Goal: Find contact information: Find contact information

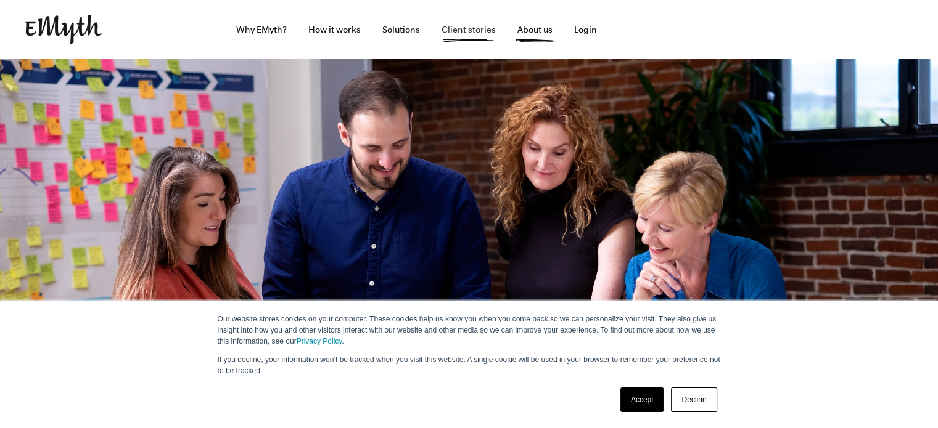
click at [464, 36] on link "Client stories" at bounding box center [469, 29] width 74 height 59
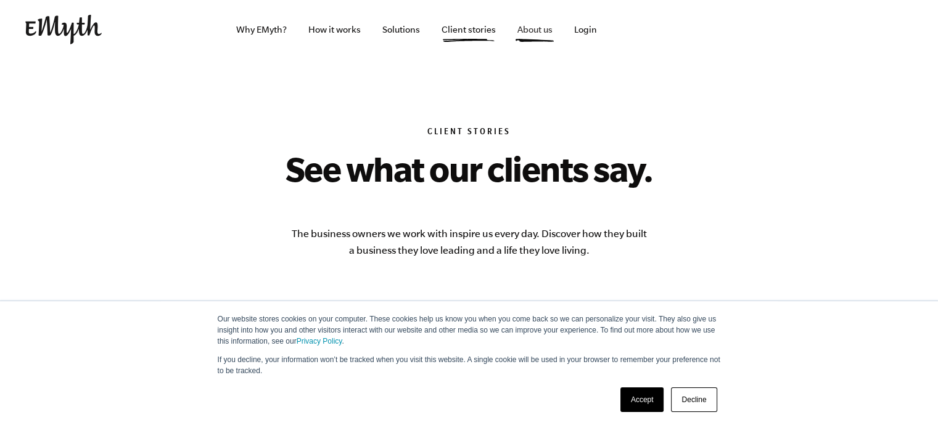
click at [522, 37] on link "About us" at bounding box center [534, 29] width 55 height 59
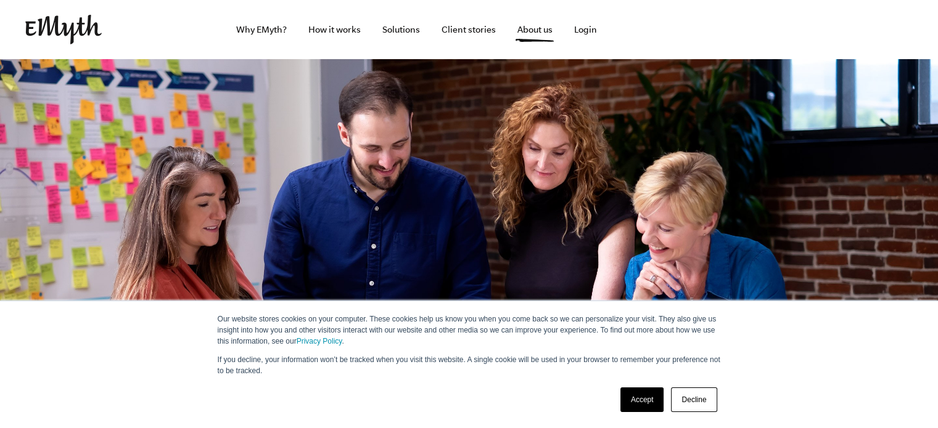
click at [631, 394] on link "Accept" at bounding box center [642, 400] width 44 height 25
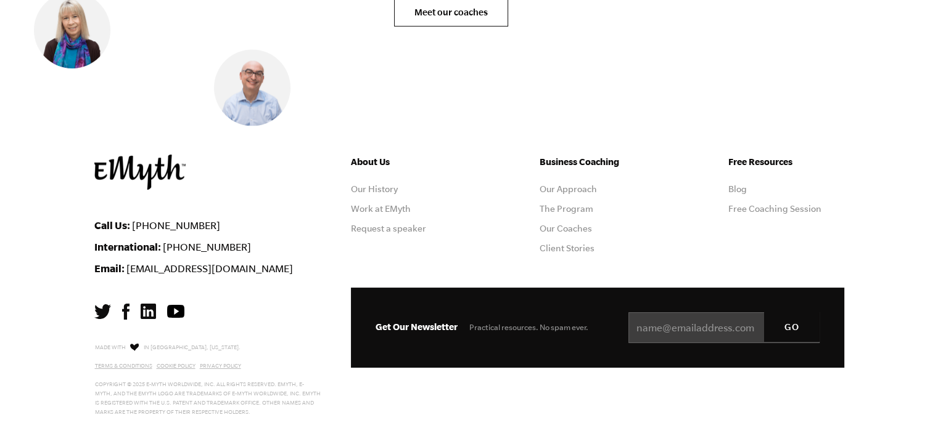
scroll to position [5150, 0]
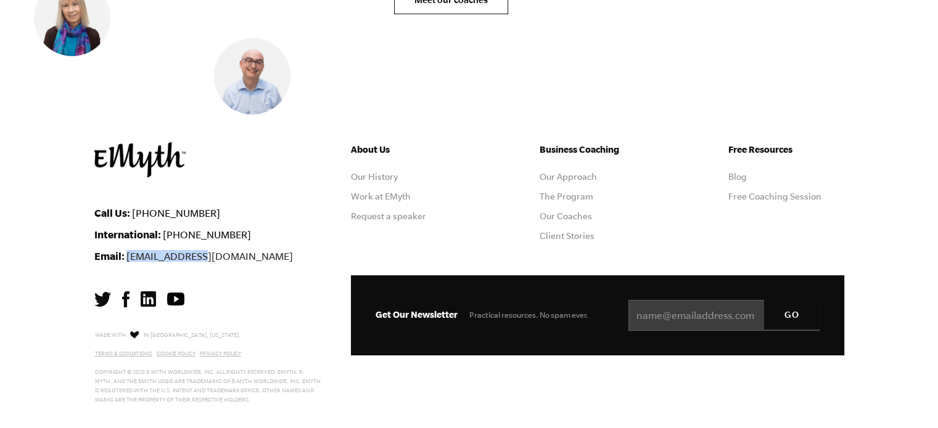
drag, startPoint x: 203, startPoint y: 239, endPoint x: 127, endPoint y: 241, distance: 76.5
click at [127, 250] on li "Email: info@emyth.com" at bounding box center [213, 256] width 238 height 12
copy link "[EMAIL_ADDRESS][DOMAIN_NAME]"
